Goal: Find specific page/section: Find specific page/section

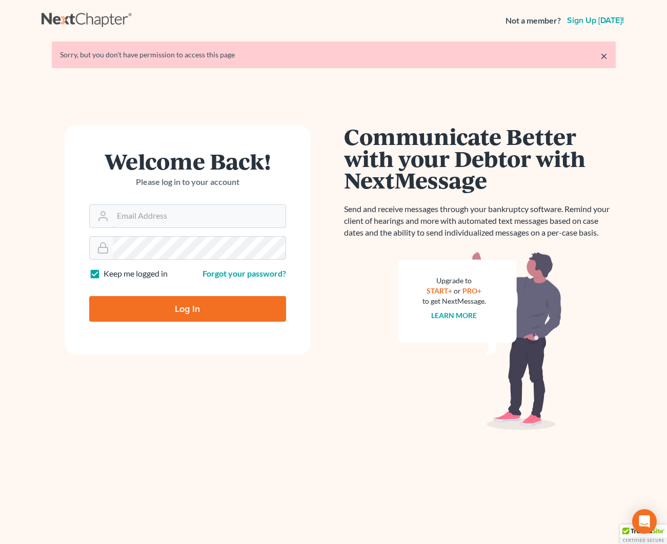
type input "[EMAIL_ADDRESS][DOMAIN_NAME]"
click at [150, 309] on input "Log In" at bounding box center [187, 309] width 197 height 26
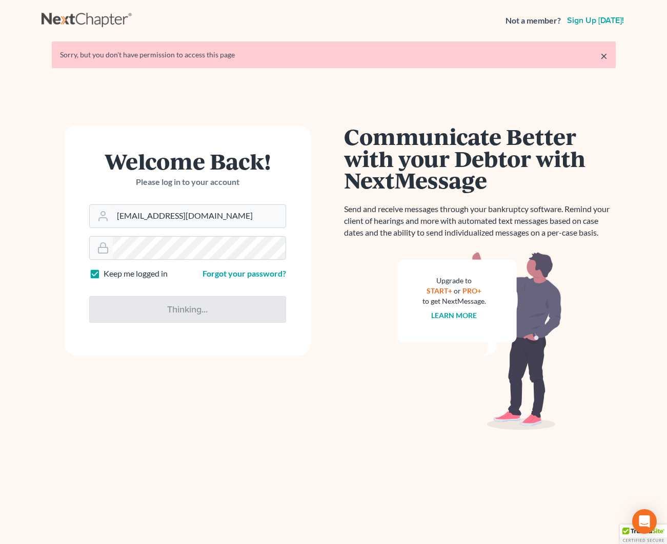
type input "Thinking..."
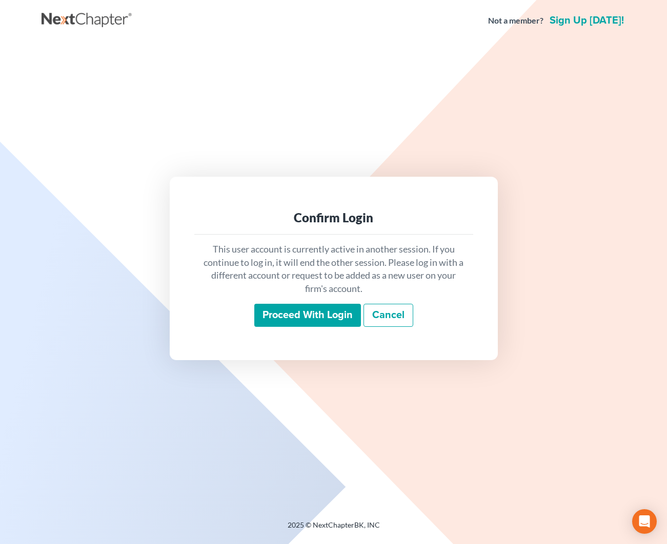
click at [319, 320] on input "Proceed with login" at bounding box center [307, 316] width 107 height 24
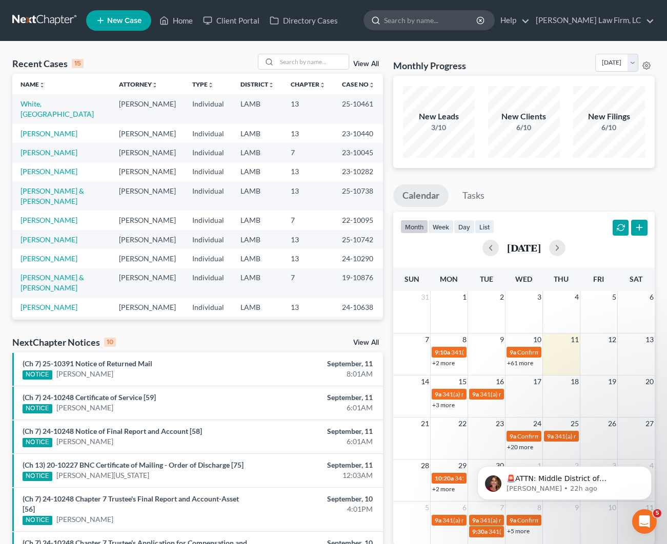
click at [441, 23] on input "search" at bounding box center [431, 20] width 94 height 19
click at [300, 59] on input "search" at bounding box center [313, 61] width 72 height 15
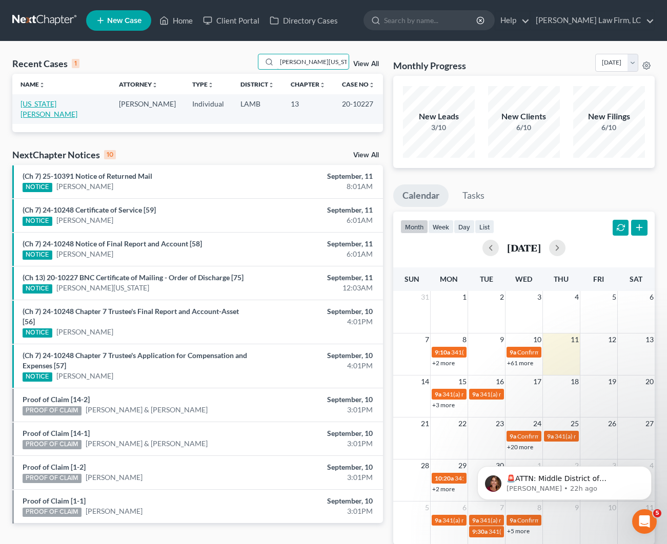
type input "Gerald Washington"
click at [68, 105] on link "Washington, Gerald" at bounding box center [48, 108] width 57 height 19
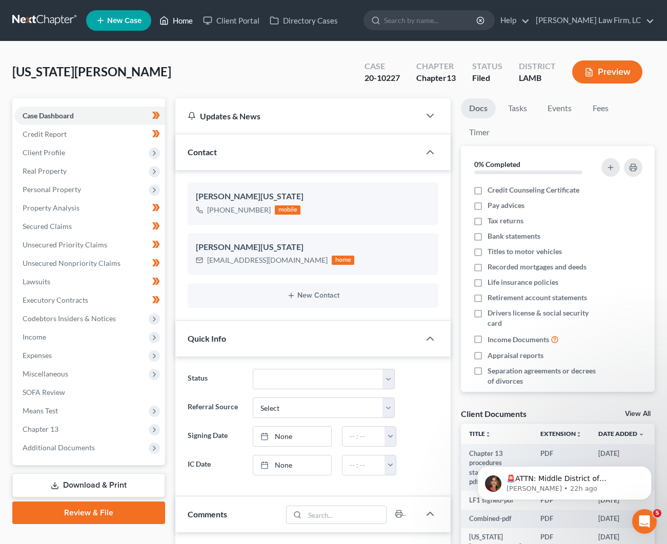
click at [193, 30] on ul "New Case Home Client Portal Directory Cases - No Result - See all results Or Pr…" at bounding box center [370, 20] width 568 height 27
click at [191, 27] on link "Home" at bounding box center [176, 20] width 44 height 18
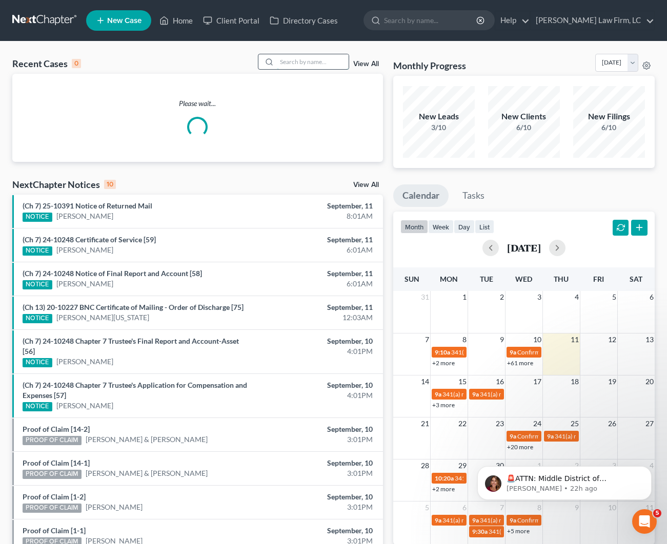
drag, startPoint x: 320, startPoint y: 61, endPoint x: 316, endPoint y: 55, distance: 7.8
click at [320, 60] on input "search" at bounding box center [313, 61] width 72 height 15
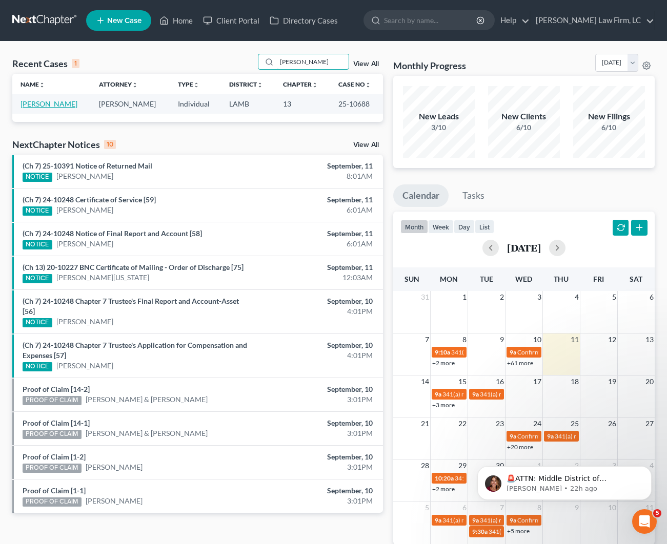
type input "Dustin Gill"
click at [44, 106] on link "Gill, Dustin" at bounding box center [48, 103] width 57 height 9
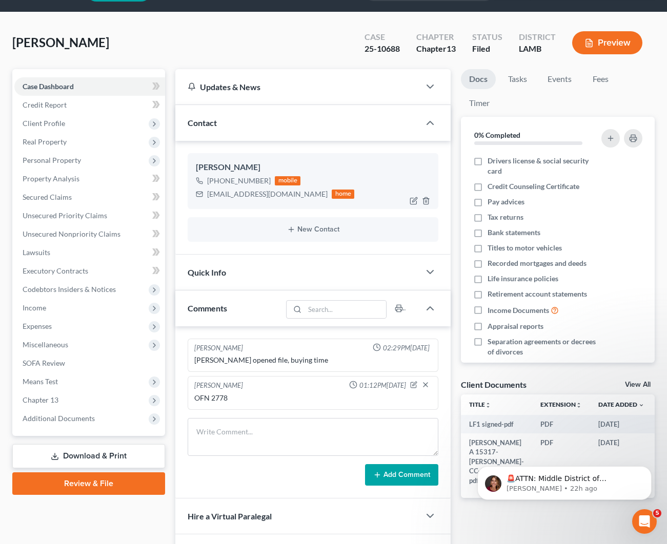
scroll to position [31, 0]
